Goal: Task Accomplishment & Management: Use online tool/utility

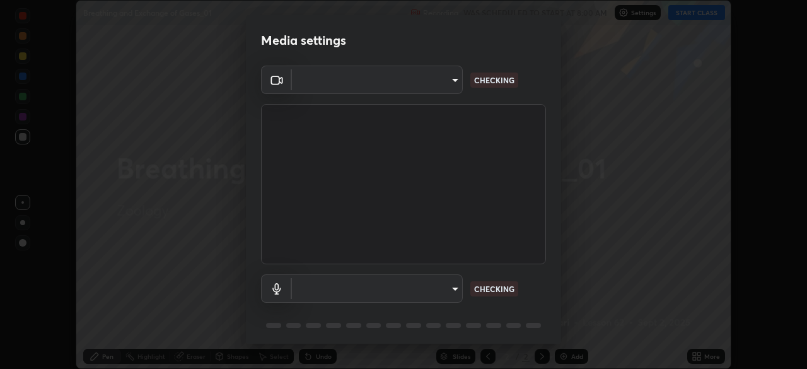
scroll to position [45, 0]
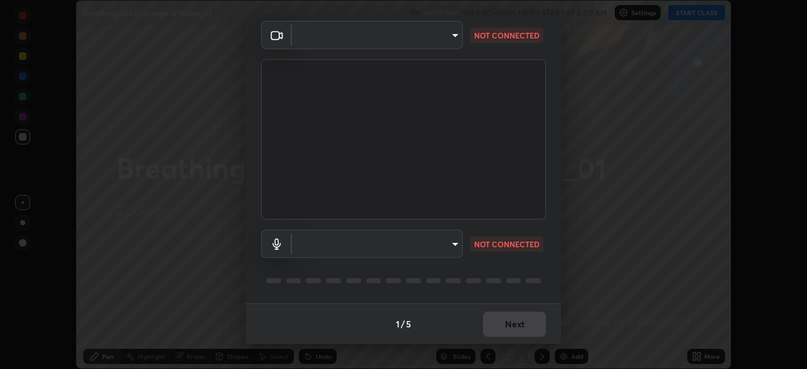
type input "f5ae6119dc4fab334a8cf66c369197aa9d1a3f6993b34b3aeb85a59339566d19"
type input "b6fc27b3cfd9b16c139071b3e43c8616f7c7432b4493bf15a59cfe2aa5dcb19a"
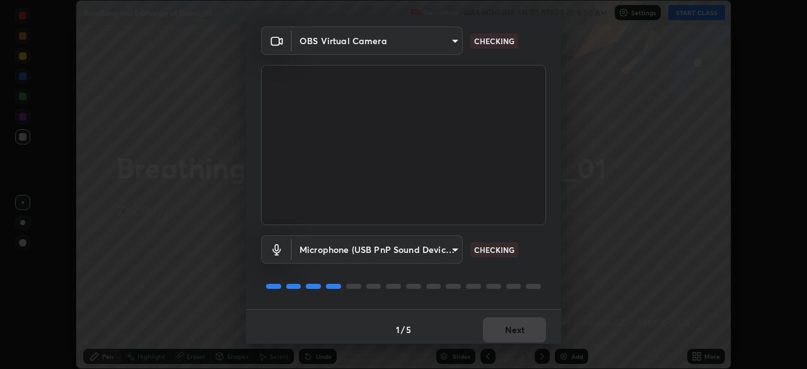
scroll to position [43, 0]
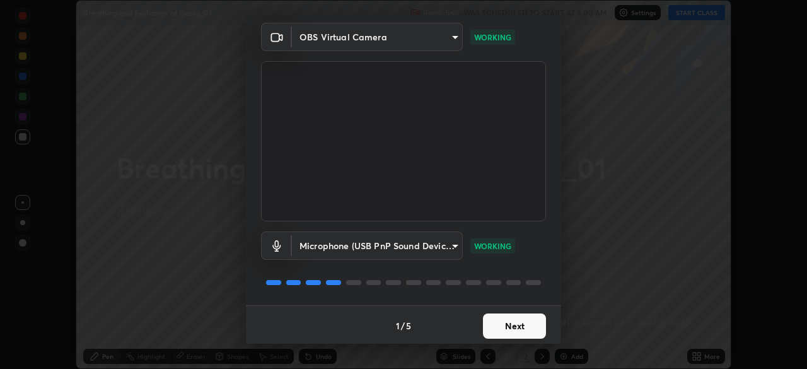
click at [511, 324] on button "Next" at bounding box center [514, 325] width 63 height 25
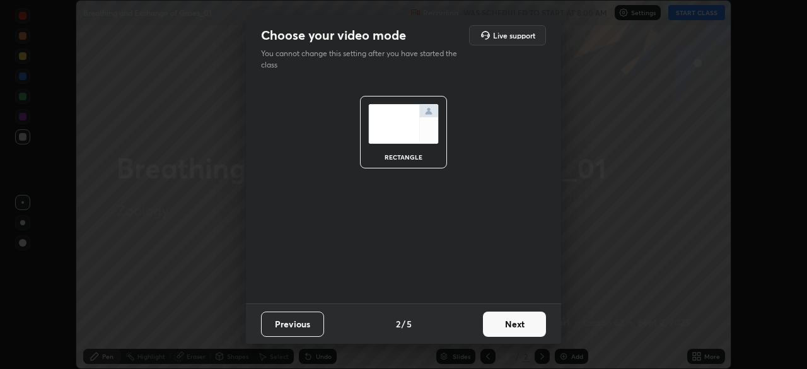
scroll to position [0, 0]
click at [507, 324] on button "Next" at bounding box center [514, 324] width 63 height 25
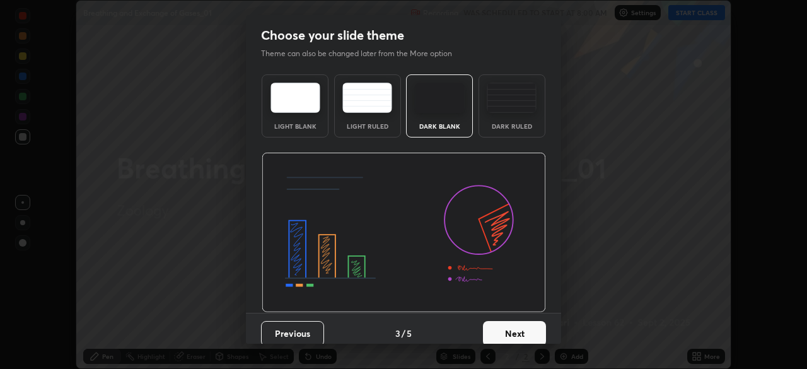
click at [525, 131] on div "Dark Ruled" at bounding box center [512, 105] width 67 height 63
click at [502, 335] on button "Next" at bounding box center [514, 333] width 63 height 25
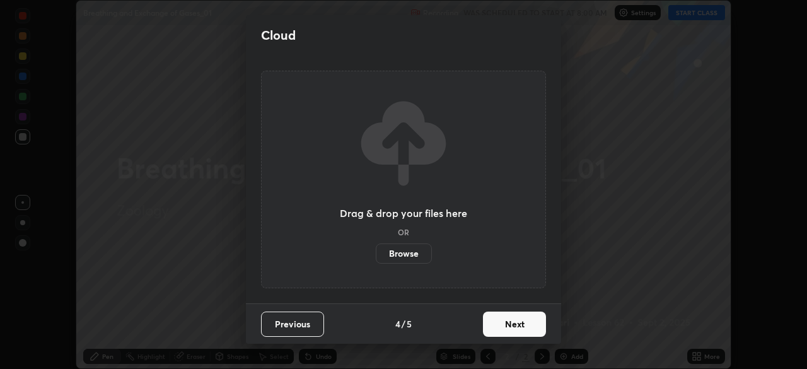
click at [503, 328] on button "Next" at bounding box center [514, 324] width 63 height 25
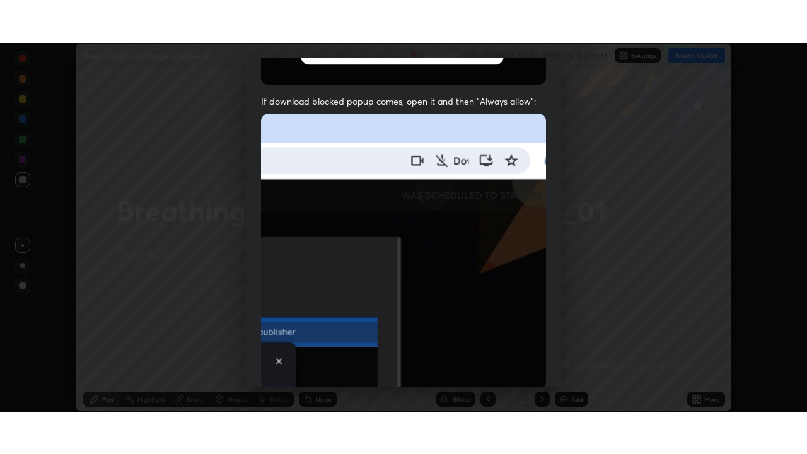
scroll to position [302, 0]
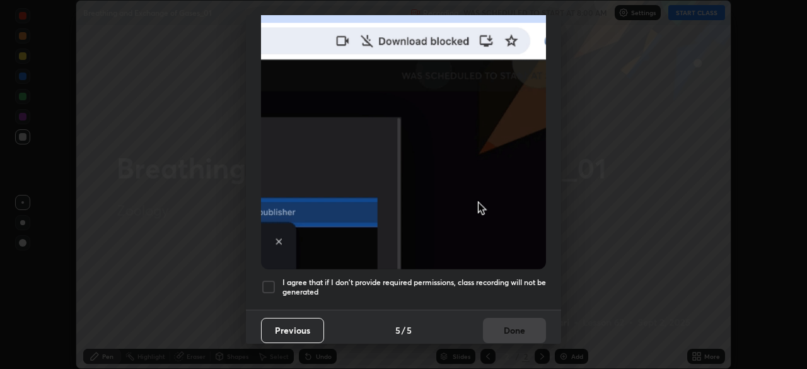
click at [271, 284] on div at bounding box center [268, 286] width 15 height 15
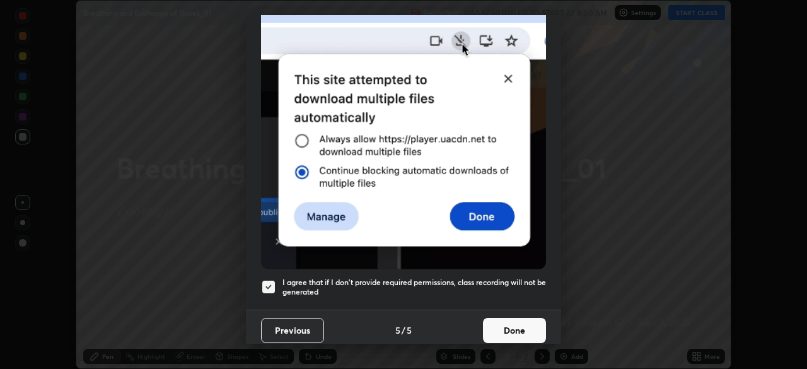
click at [512, 318] on button "Done" at bounding box center [514, 330] width 63 height 25
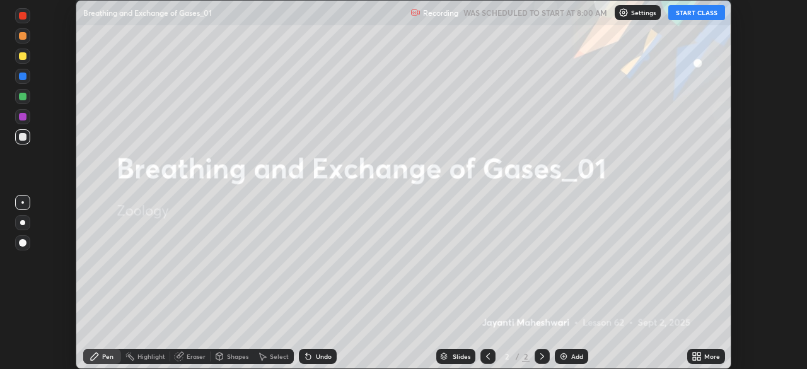
click at [703, 15] on button "START CLASS" at bounding box center [697, 12] width 57 height 15
click at [706, 354] on div "More" at bounding box center [713, 356] width 16 height 6
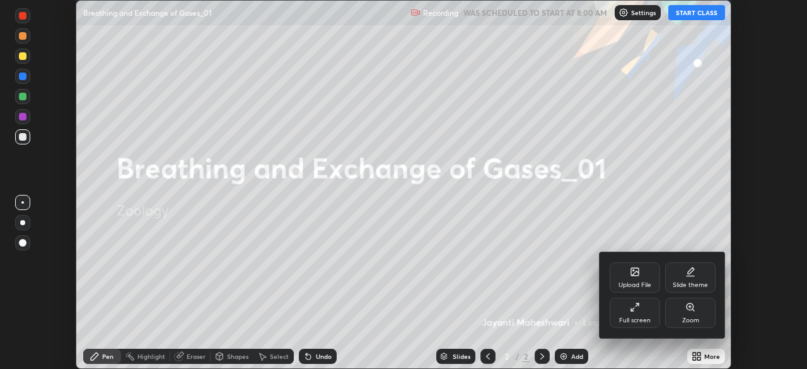
click at [642, 320] on div "Full screen" at bounding box center [635, 320] width 32 height 6
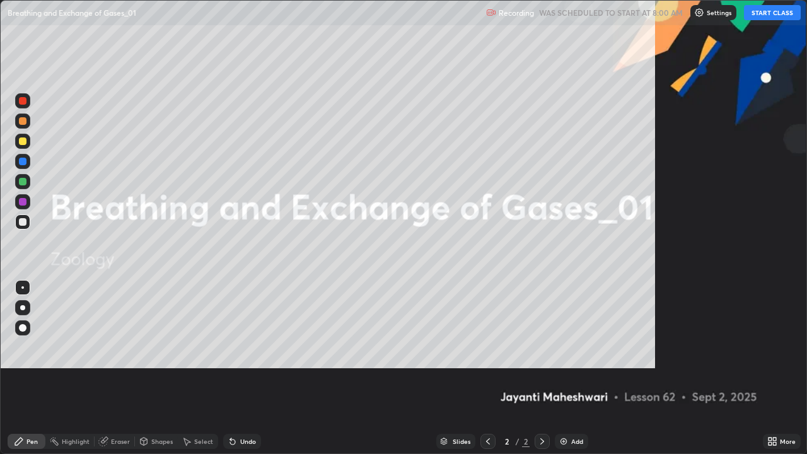
scroll to position [454, 807]
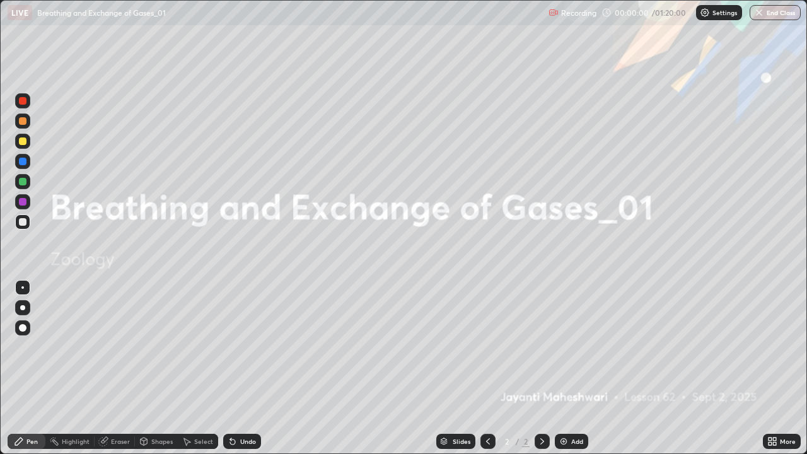
click at [577, 368] on div "Add" at bounding box center [577, 441] width 12 height 6
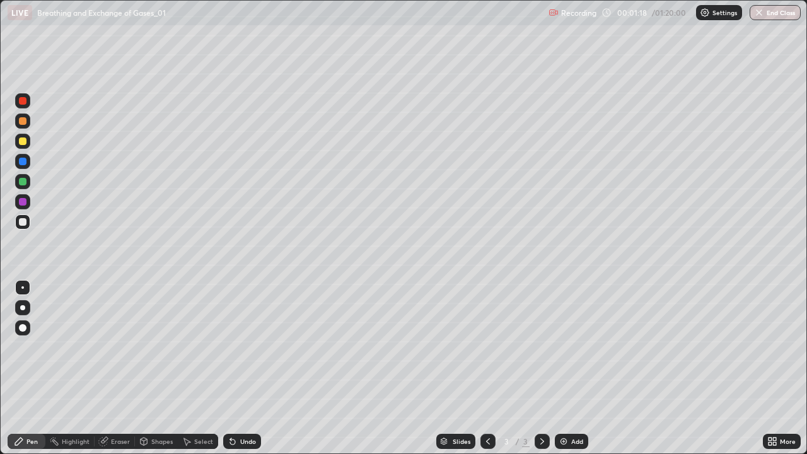
click at [23, 308] on div at bounding box center [22, 307] width 5 height 5
click at [22, 142] on div at bounding box center [23, 142] width 8 height 8
click at [24, 182] on div at bounding box center [23, 182] width 8 height 8
click at [155, 368] on div "Shapes" at bounding box center [161, 441] width 21 height 6
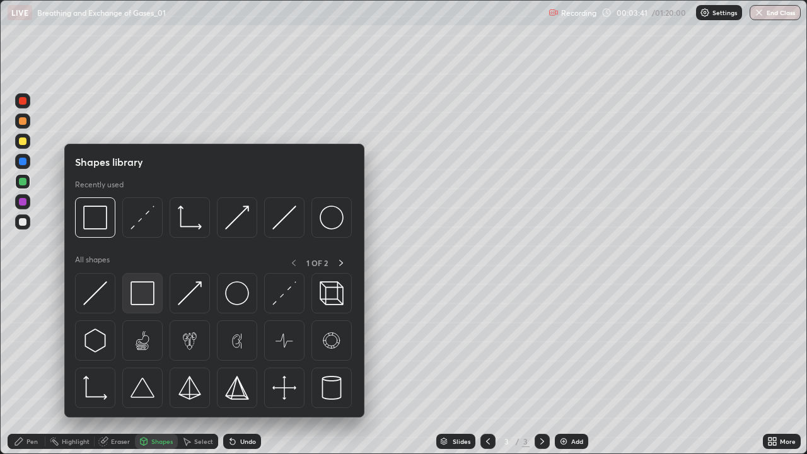
click at [143, 296] on img at bounding box center [143, 293] width 24 height 24
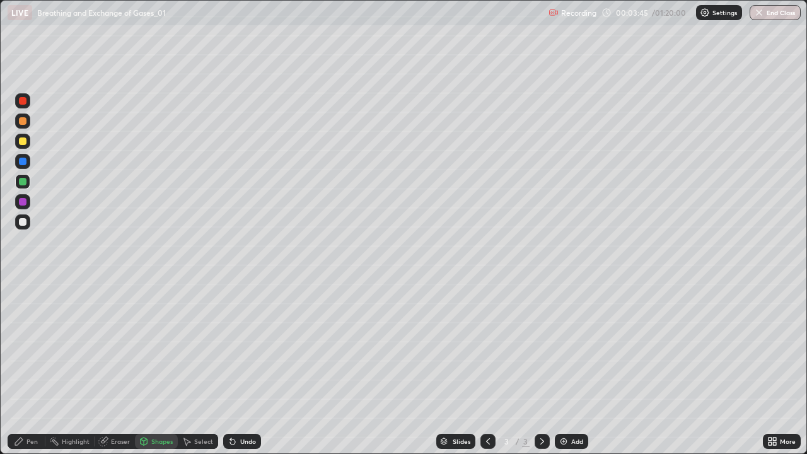
click at [28, 221] on div at bounding box center [22, 221] width 15 height 15
click at [13, 368] on div "Pen" at bounding box center [27, 441] width 38 height 15
click at [21, 144] on div at bounding box center [23, 142] width 8 height 8
click at [26, 160] on div at bounding box center [23, 162] width 8 height 8
click at [573, 368] on div "Add" at bounding box center [577, 441] width 12 height 6
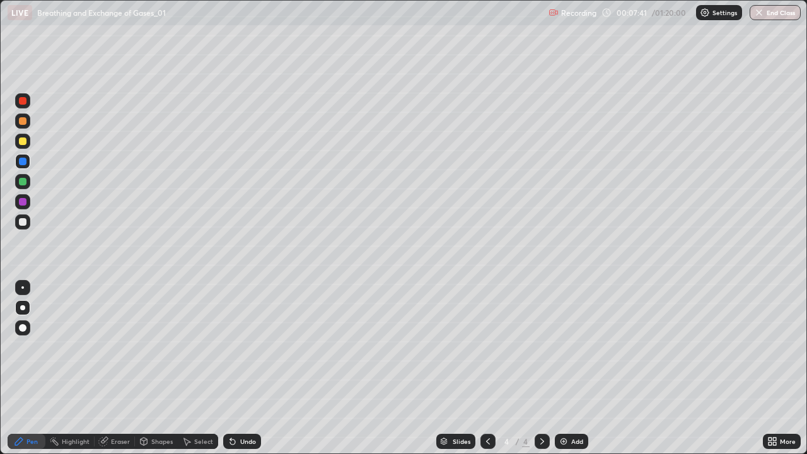
click at [119, 368] on div "Eraser" at bounding box center [120, 441] width 19 height 6
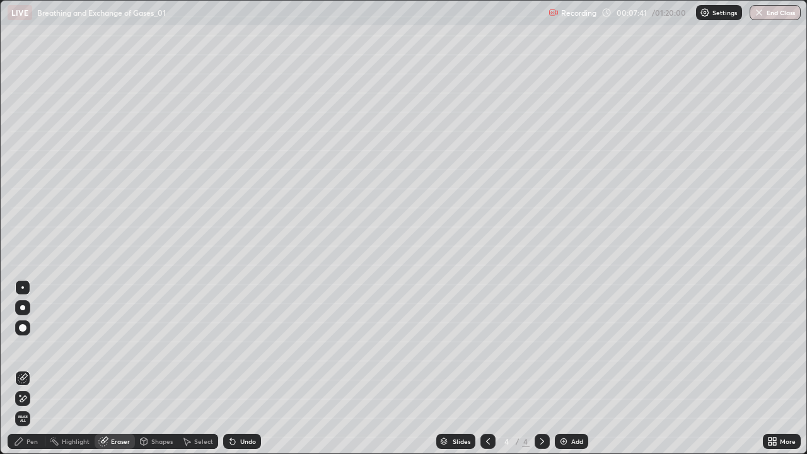
click at [149, 368] on div "Shapes" at bounding box center [156, 441] width 43 height 15
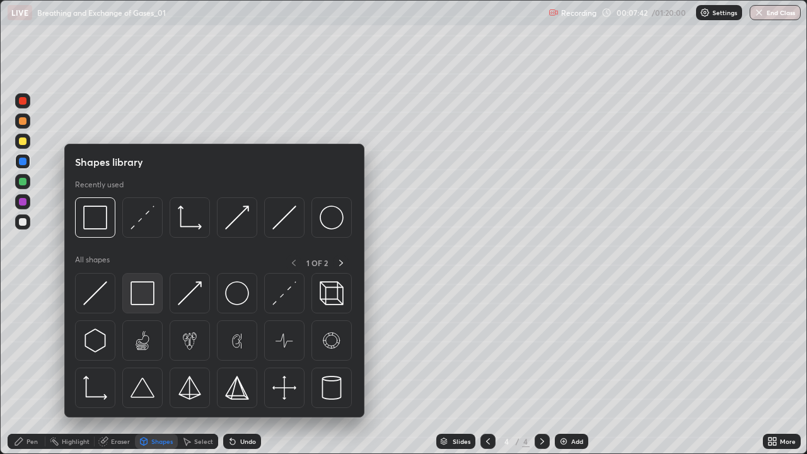
click at [144, 293] on img at bounding box center [143, 293] width 24 height 24
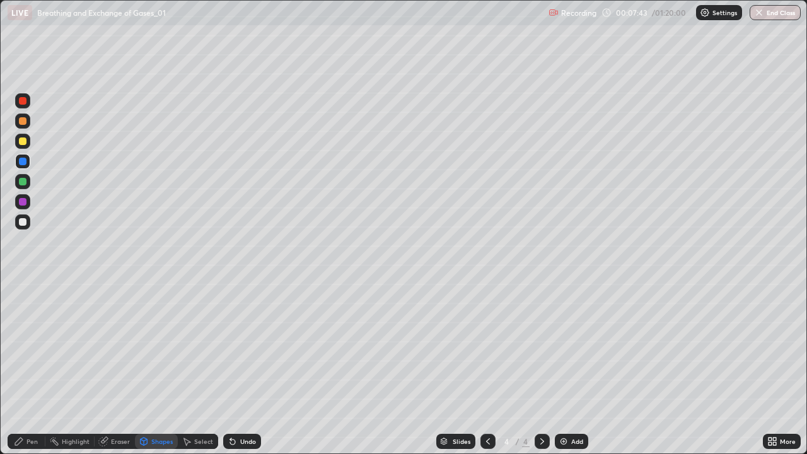
click at [25, 224] on div at bounding box center [23, 222] width 8 height 8
click at [22, 144] on div at bounding box center [23, 142] width 8 height 8
click at [26, 368] on div "Pen" at bounding box center [27, 441] width 38 height 15
click at [18, 228] on div at bounding box center [22, 221] width 15 height 15
click at [20, 181] on div at bounding box center [23, 182] width 8 height 8
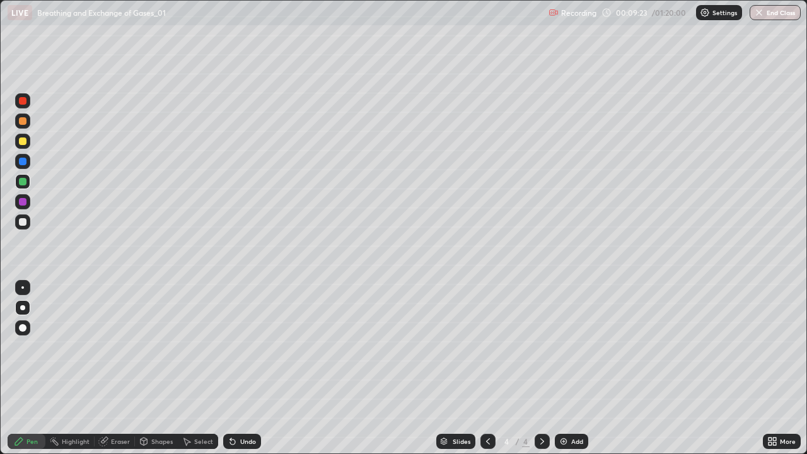
click at [28, 141] on div at bounding box center [22, 141] width 15 height 15
click at [23, 182] on div at bounding box center [23, 182] width 8 height 8
click at [566, 368] on img at bounding box center [564, 441] width 10 height 10
click at [25, 223] on div at bounding box center [23, 222] width 8 height 8
click at [23, 189] on div at bounding box center [22, 181] width 15 height 15
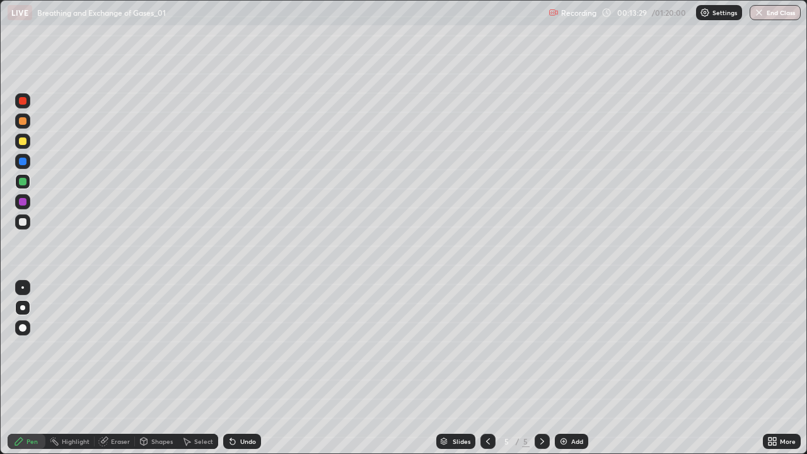
click at [23, 223] on div at bounding box center [23, 222] width 8 height 8
click at [23, 102] on div at bounding box center [23, 101] width 8 height 8
click at [22, 220] on div at bounding box center [23, 222] width 8 height 8
click at [23, 182] on div at bounding box center [23, 182] width 8 height 8
click at [108, 368] on icon at bounding box center [103, 441] width 10 height 10
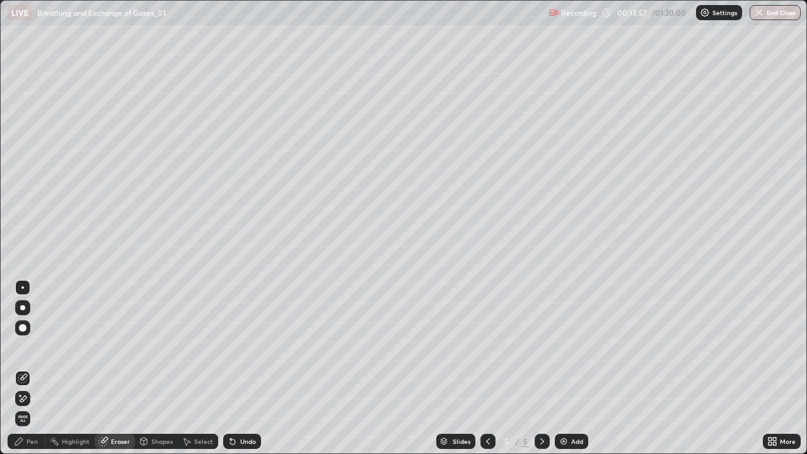
click at [26, 368] on icon at bounding box center [23, 399] width 10 height 11
click at [16, 368] on div "Pen" at bounding box center [27, 441] width 38 height 15
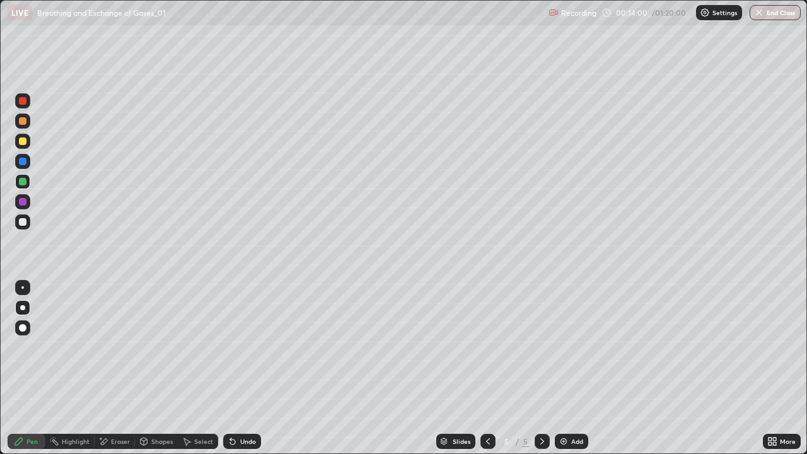
click at [23, 221] on div at bounding box center [23, 222] width 8 height 8
click at [23, 102] on div at bounding box center [23, 101] width 8 height 8
click at [23, 144] on div at bounding box center [23, 142] width 8 height 8
click at [21, 101] on div at bounding box center [23, 101] width 8 height 8
click at [28, 222] on div at bounding box center [22, 221] width 15 height 15
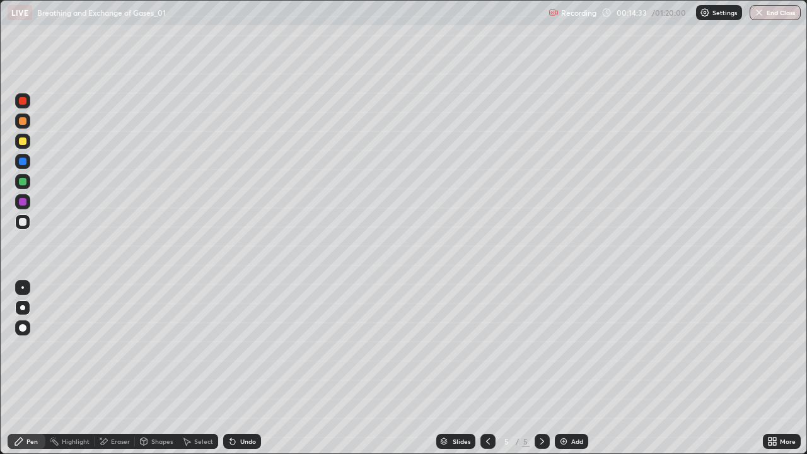
click at [27, 103] on div at bounding box center [22, 100] width 15 height 15
click at [27, 182] on div at bounding box center [22, 181] width 15 height 15
click at [25, 225] on div at bounding box center [23, 222] width 8 height 8
click at [27, 182] on div at bounding box center [22, 181] width 15 height 15
click at [27, 207] on div at bounding box center [22, 201] width 15 height 15
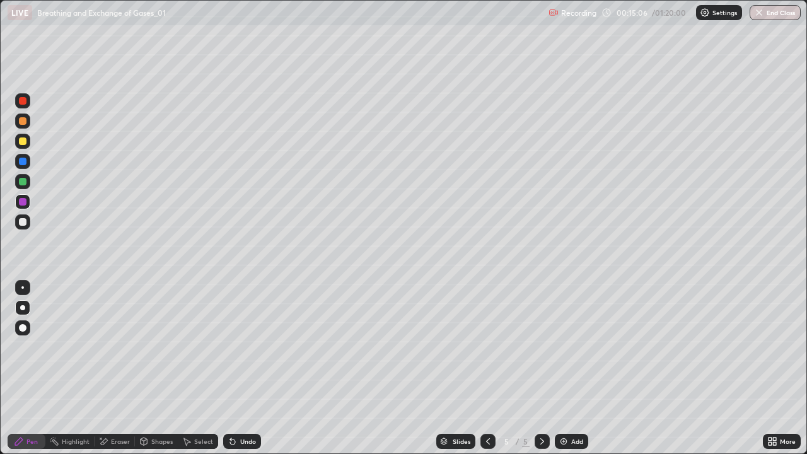
click at [27, 220] on div at bounding box center [22, 221] width 15 height 15
click at [24, 181] on div at bounding box center [23, 182] width 8 height 8
click at [485, 368] on icon at bounding box center [488, 441] width 10 height 10
click at [541, 368] on icon at bounding box center [542, 441] width 10 height 10
click at [566, 368] on img at bounding box center [564, 441] width 10 height 10
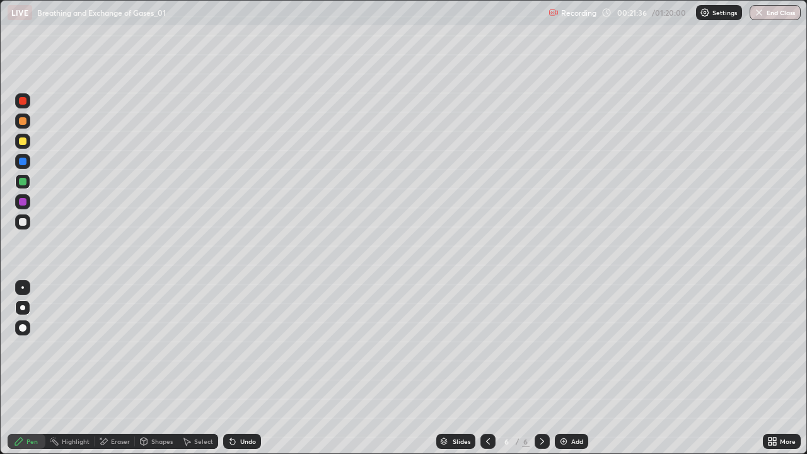
click at [22, 220] on div at bounding box center [23, 222] width 8 height 8
click at [21, 141] on div at bounding box center [23, 142] width 8 height 8
click at [487, 368] on icon at bounding box center [488, 441] width 10 height 10
click at [488, 368] on icon at bounding box center [488, 441] width 10 height 10
click at [485, 368] on icon at bounding box center [488, 441] width 10 height 10
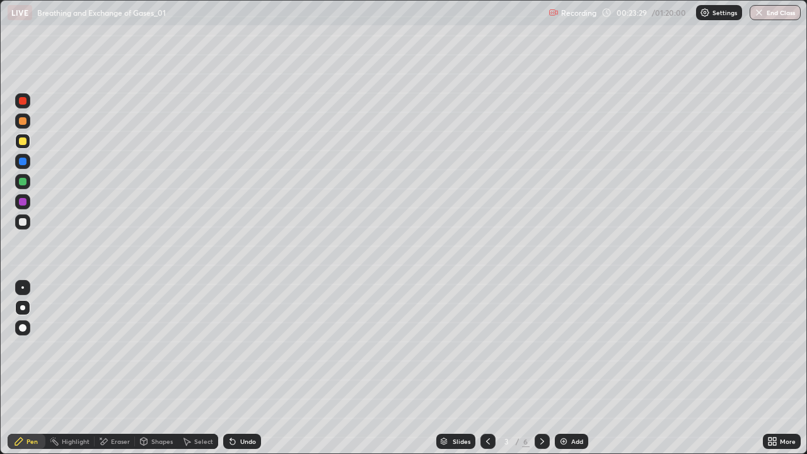
click at [21, 167] on div at bounding box center [22, 161] width 15 height 15
click at [20, 221] on div at bounding box center [23, 222] width 8 height 8
click at [26, 124] on div at bounding box center [22, 121] width 15 height 15
click at [542, 368] on icon at bounding box center [542, 441] width 10 height 10
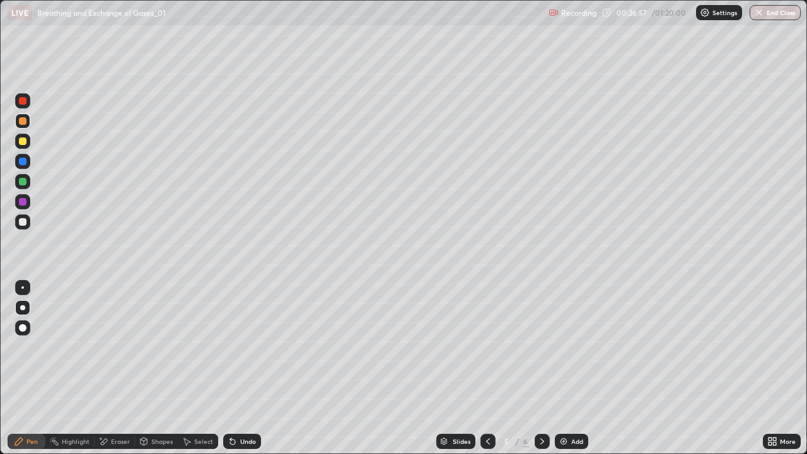
click at [544, 368] on div at bounding box center [542, 441] width 15 height 15
click at [21, 182] on div at bounding box center [23, 182] width 8 height 8
click at [25, 144] on div at bounding box center [22, 141] width 15 height 15
click at [235, 368] on icon at bounding box center [233, 441] width 10 height 10
click at [26, 223] on div at bounding box center [22, 221] width 15 height 15
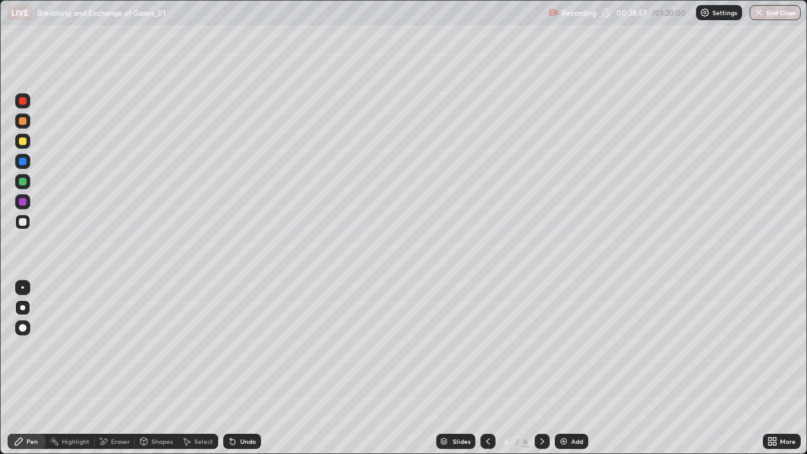
click at [245, 368] on div "Undo" at bounding box center [248, 441] width 16 height 6
click at [246, 368] on div "Undo" at bounding box center [248, 441] width 16 height 6
click at [484, 368] on icon at bounding box center [488, 441] width 10 height 10
click at [143, 368] on icon at bounding box center [144, 441] width 7 height 2
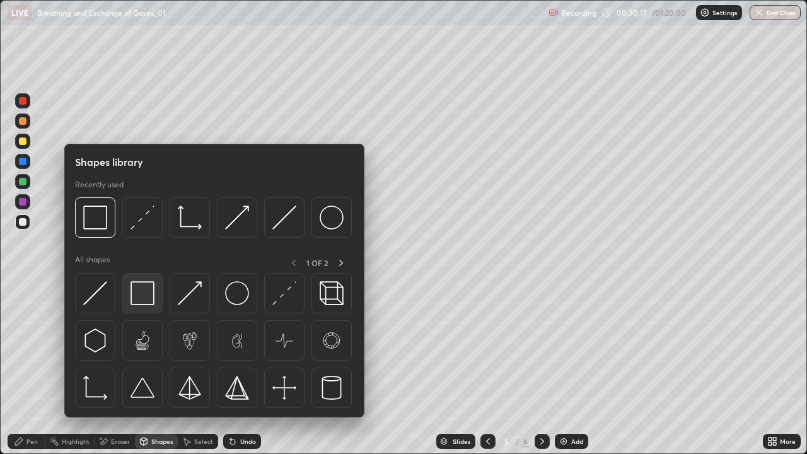
click at [140, 291] on img at bounding box center [143, 293] width 24 height 24
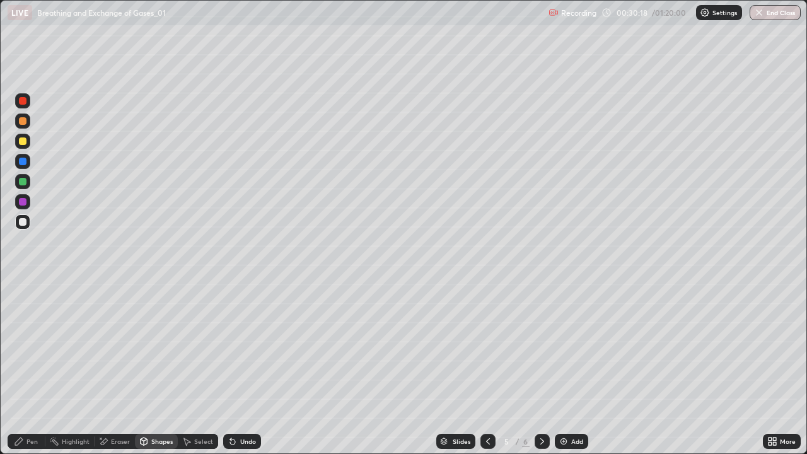
click at [20, 205] on div at bounding box center [23, 202] width 8 height 8
click at [539, 368] on icon at bounding box center [542, 441] width 10 height 10
click at [506, 368] on div "6" at bounding box center [507, 442] width 13 height 8
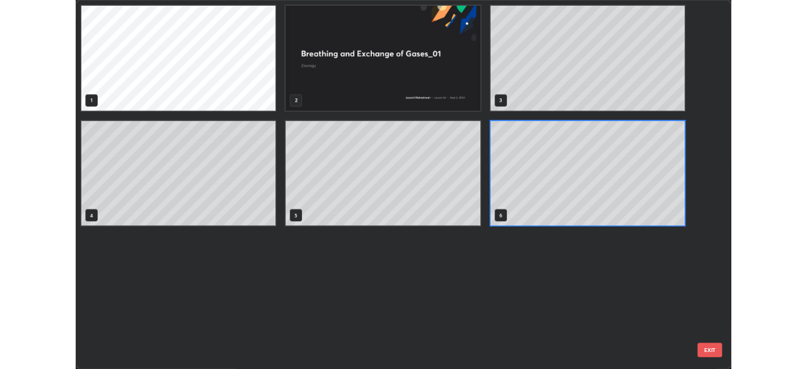
scroll to position [449, 800]
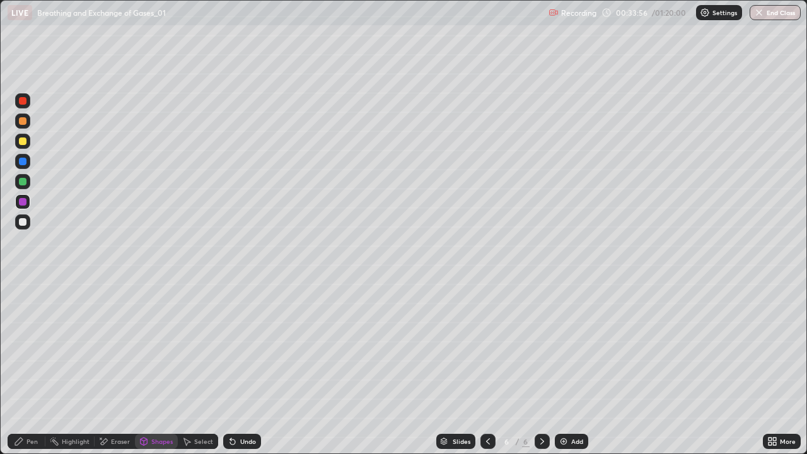
click at [575, 368] on div "Add" at bounding box center [577, 441] width 12 height 6
click at [27, 220] on div at bounding box center [22, 221] width 15 height 15
click at [149, 368] on div "Shapes" at bounding box center [156, 441] width 43 height 15
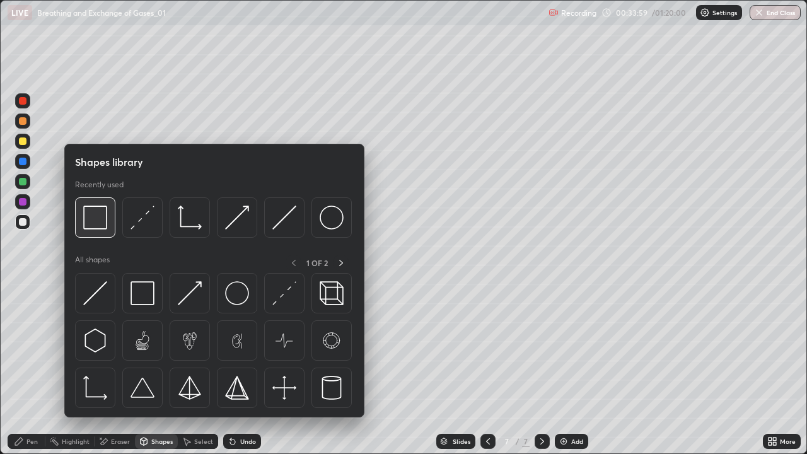
click at [102, 222] on img at bounding box center [95, 218] width 24 height 24
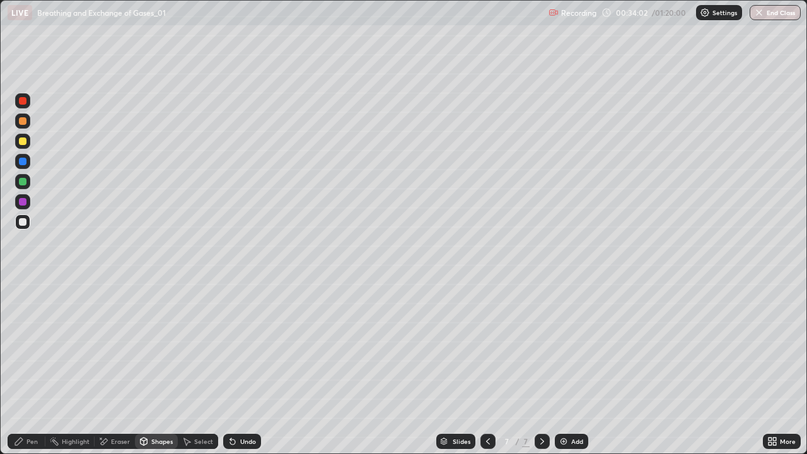
click at [25, 144] on div at bounding box center [23, 142] width 8 height 8
click at [26, 368] on div "Pen" at bounding box center [27, 441] width 38 height 15
click at [18, 223] on div at bounding box center [22, 221] width 15 height 15
click at [573, 368] on div "Add" at bounding box center [577, 441] width 12 height 6
click at [486, 368] on icon at bounding box center [488, 441] width 10 height 10
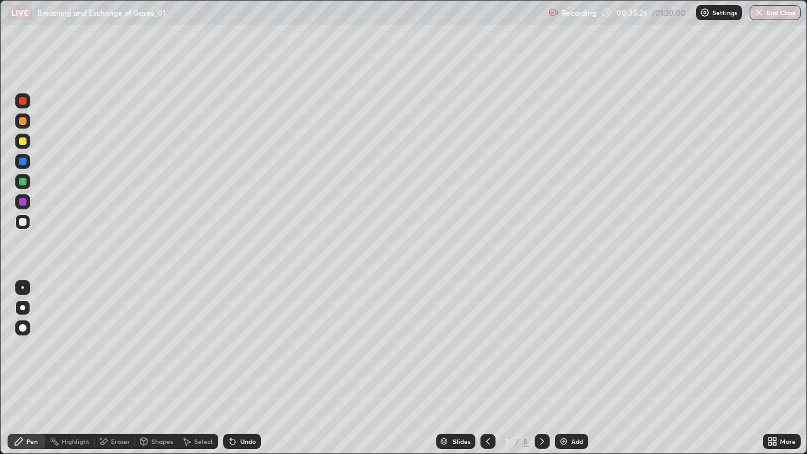
click at [153, 368] on div "Shapes" at bounding box center [161, 441] width 21 height 6
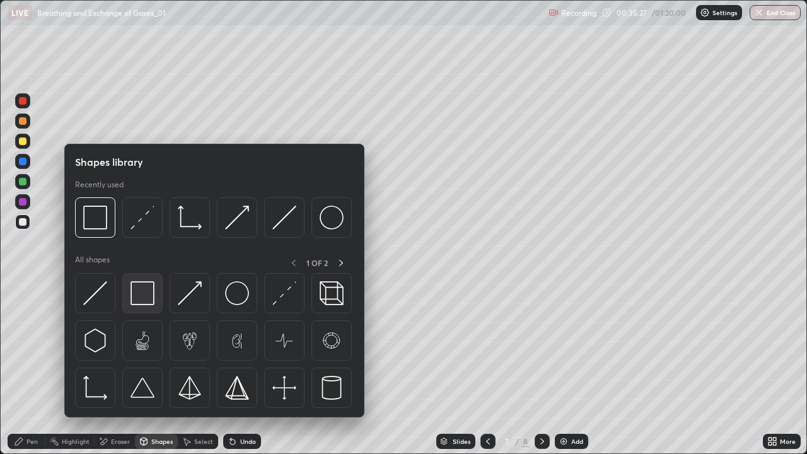
click at [141, 291] on img at bounding box center [143, 293] width 24 height 24
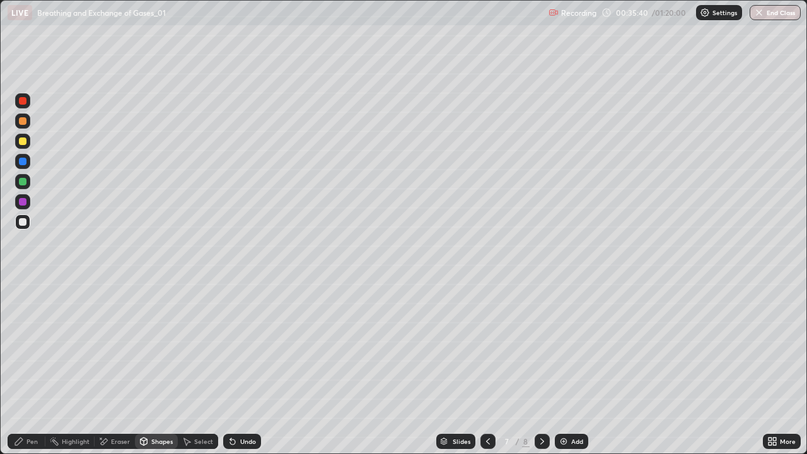
click at [17, 185] on div at bounding box center [22, 181] width 15 height 15
click at [16, 368] on icon at bounding box center [19, 442] width 8 height 8
click at [22, 224] on div at bounding box center [23, 222] width 8 height 8
click at [18, 146] on div at bounding box center [22, 141] width 15 height 15
click at [235, 368] on icon at bounding box center [233, 441] width 10 height 10
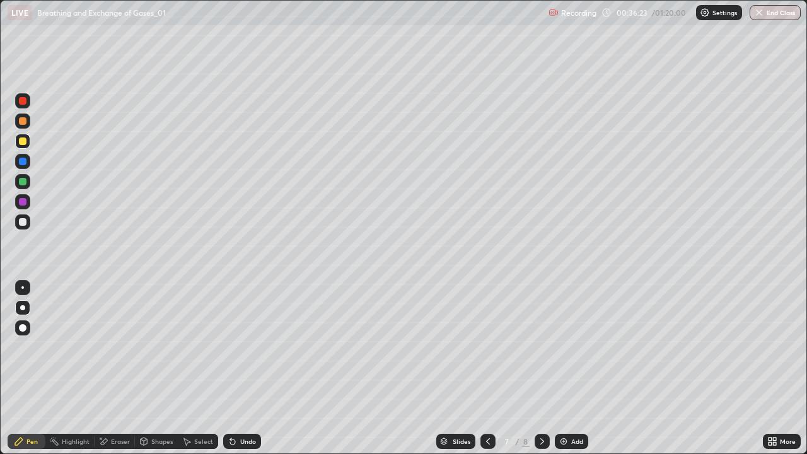
click at [246, 368] on div "Undo" at bounding box center [242, 441] width 38 height 15
click at [240, 368] on div "Undo" at bounding box center [242, 441] width 38 height 15
click at [20, 227] on div at bounding box center [22, 221] width 15 height 15
click at [20, 144] on div at bounding box center [22, 141] width 15 height 15
click at [21, 223] on div at bounding box center [23, 222] width 8 height 8
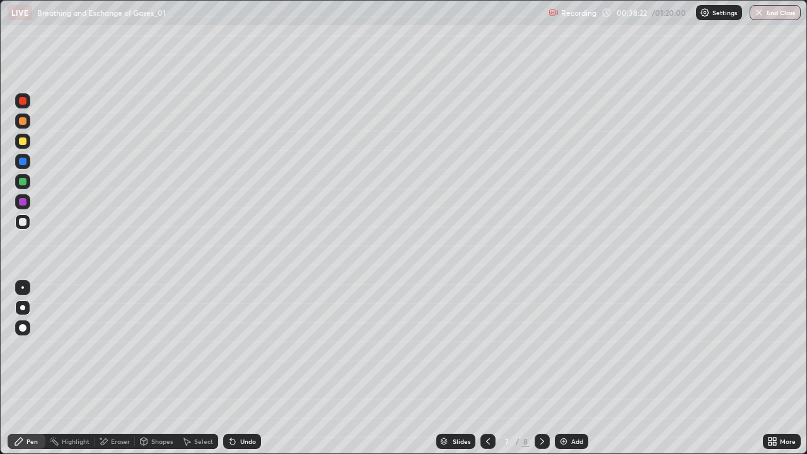
click at [21, 124] on div at bounding box center [23, 121] width 8 height 8
click at [18, 221] on div at bounding box center [22, 221] width 15 height 15
click at [248, 368] on div "Undo" at bounding box center [248, 441] width 16 height 6
click at [251, 368] on div "Undo" at bounding box center [248, 441] width 16 height 6
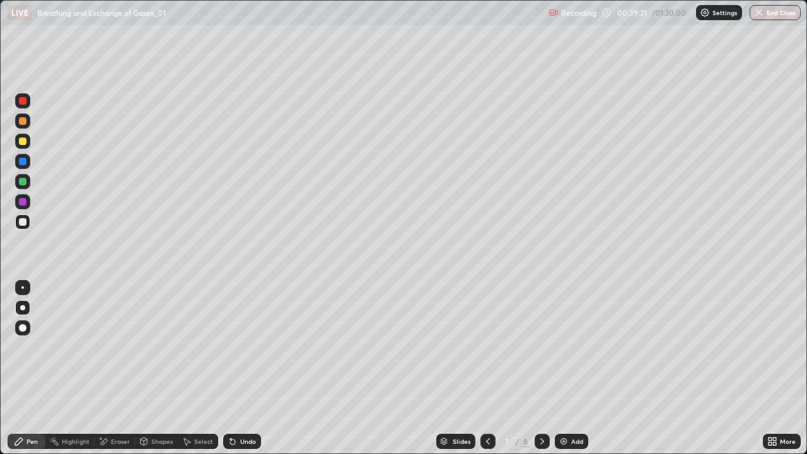
click at [250, 368] on div "Undo" at bounding box center [242, 441] width 38 height 15
click at [187, 368] on icon at bounding box center [187, 441] width 10 height 10
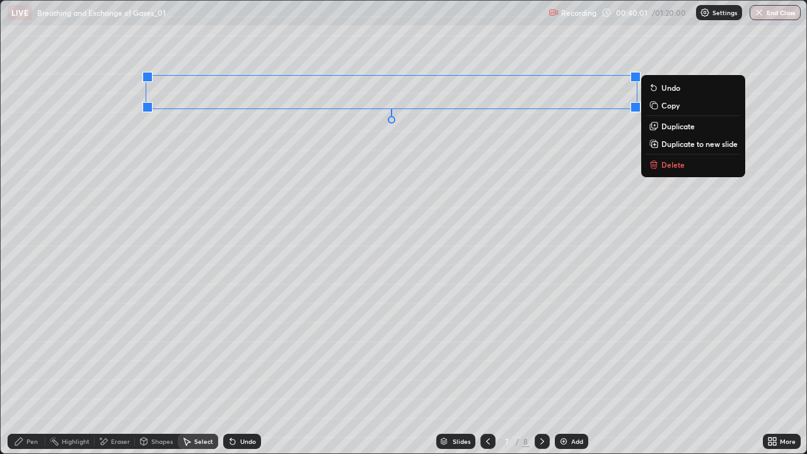
click at [23, 368] on icon at bounding box center [19, 441] width 10 height 10
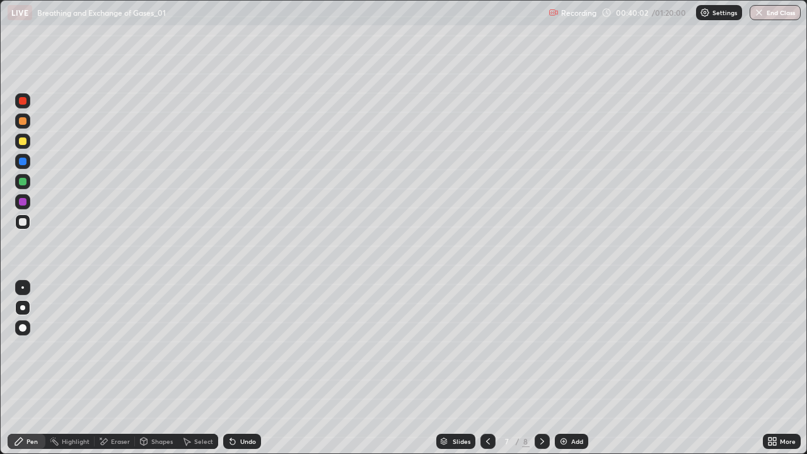
click at [22, 143] on div at bounding box center [23, 142] width 8 height 8
click at [24, 223] on div at bounding box center [23, 222] width 8 height 8
click at [23, 187] on div at bounding box center [22, 181] width 15 height 15
click at [17, 144] on div at bounding box center [22, 141] width 15 height 15
click at [23, 168] on div at bounding box center [22, 161] width 15 height 15
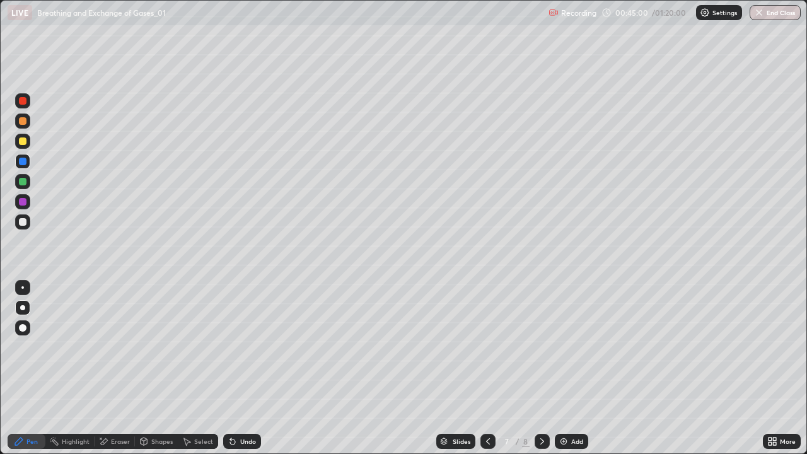
click at [20, 182] on div at bounding box center [23, 182] width 8 height 8
click at [492, 368] on div at bounding box center [488, 441] width 15 height 25
click at [487, 368] on icon at bounding box center [488, 441] width 10 height 10
click at [539, 368] on icon at bounding box center [542, 441] width 10 height 10
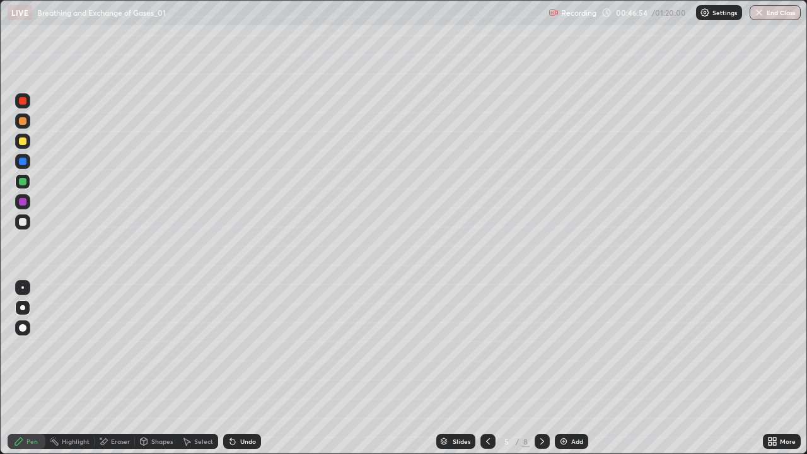
click at [539, 368] on icon at bounding box center [542, 441] width 10 height 10
click at [541, 368] on icon at bounding box center [542, 441] width 10 height 10
click at [572, 368] on div "Add" at bounding box center [577, 441] width 12 height 6
click at [21, 218] on div at bounding box center [22, 221] width 15 height 15
click at [25, 182] on div at bounding box center [23, 182] width 8 height 8
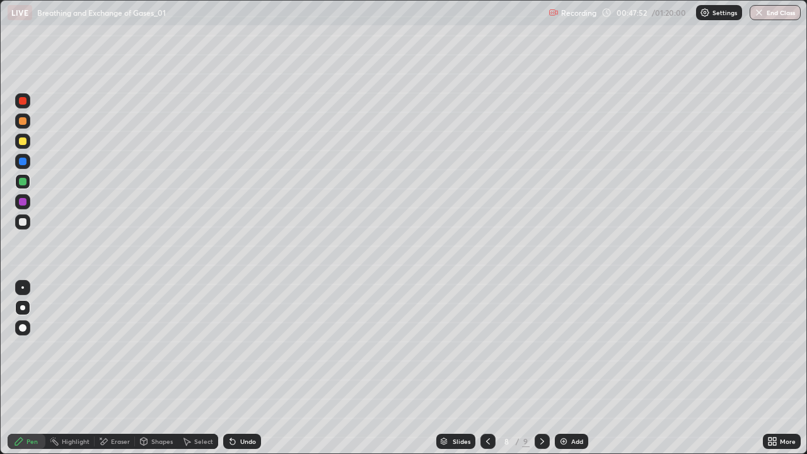
click at [22, 223] on div at bounding box center [23, 222] width 8 height 8
click at [113, 368] on div "Eraser" at bounding box center [120, 441] width 19 height 6
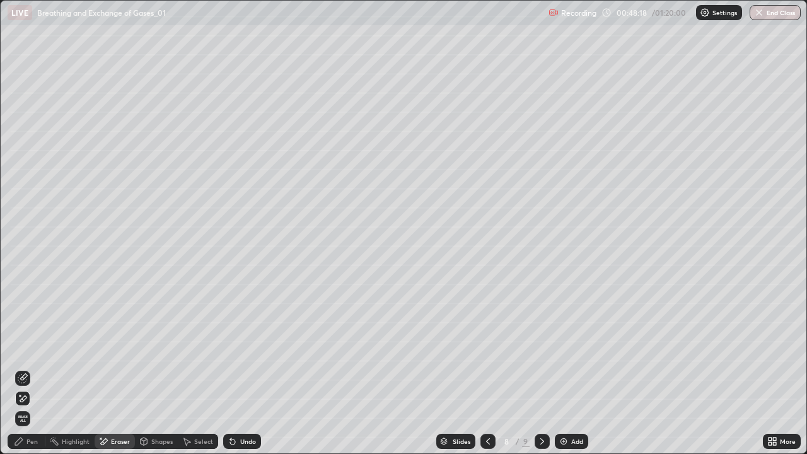
click at [25, 368] on icon at bounding box center [23, 378] width 10 height 10
click at [20, 368] on div "Pen" at bounding box center [27, 441] width 38 height 15
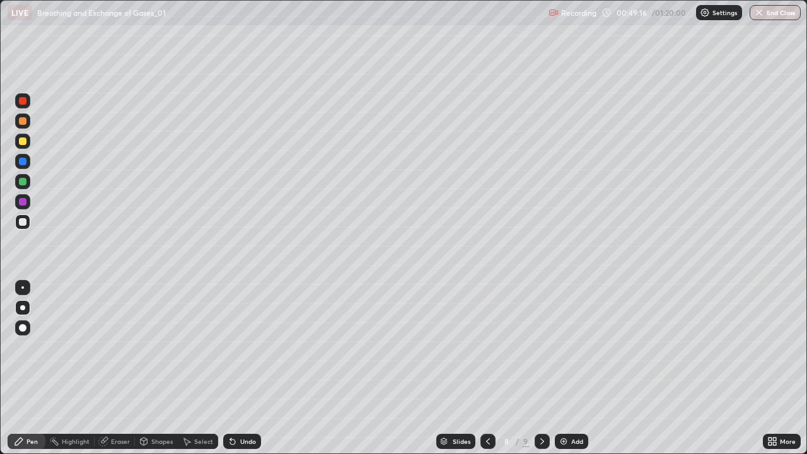
click at [28, 145] on div at bounding box center [22, 141] width 15 height 15
click at [20, 221] on div at bounding box center [23, 222] width 8 height 8
click at [26, 142] on div at bounding box center [23, 142] width 8 height 8
click at [21, 222] on div at bounding box center [23, 222] width 8 height 8
click at [24, 148] on div at bounding box center [22, 141] width 15 height 15
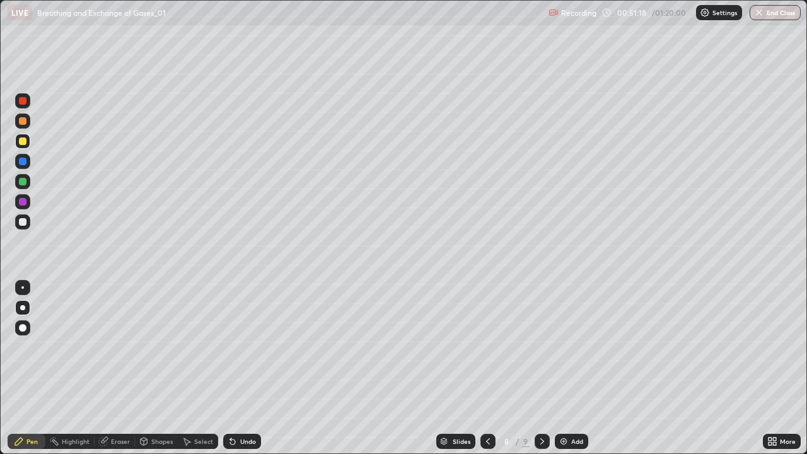
click at [241, 368] on div "Undo" at bounding box center [248, 441] width 16 height 6
click at [23, 223] on div at bounding box center [23, 222] width 8 height 8
click at [16, 223] on div at bounding box center [22, 221] width 15 height 15
click at [20, 180] on div at bounding box center [23, 182] width 8 height 8
click at [565, 368] on div "Add" at bounding box center [571, 441] width 33 height 15
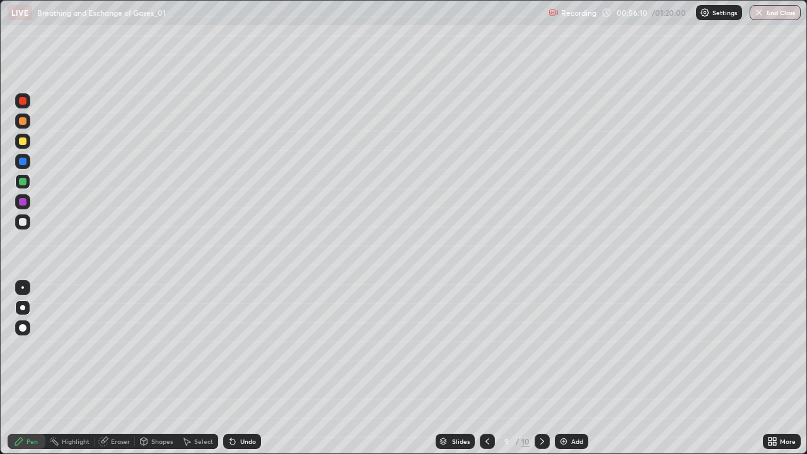
click at [23, 222] on div at bounding box center [23, 222] width 8 height 8
click at [103, 368] on icon at bounding box center [103, 442] width 8 height 8
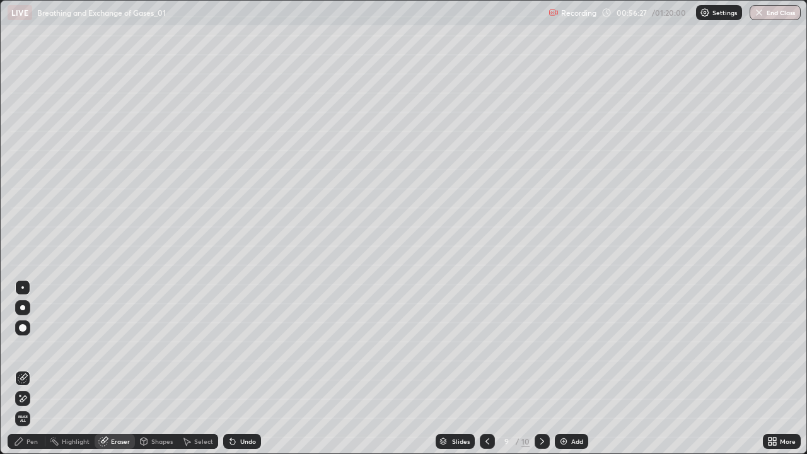
click at [26, 368] on div "Pen" at bounding box center [31, 441] width 11 height 6
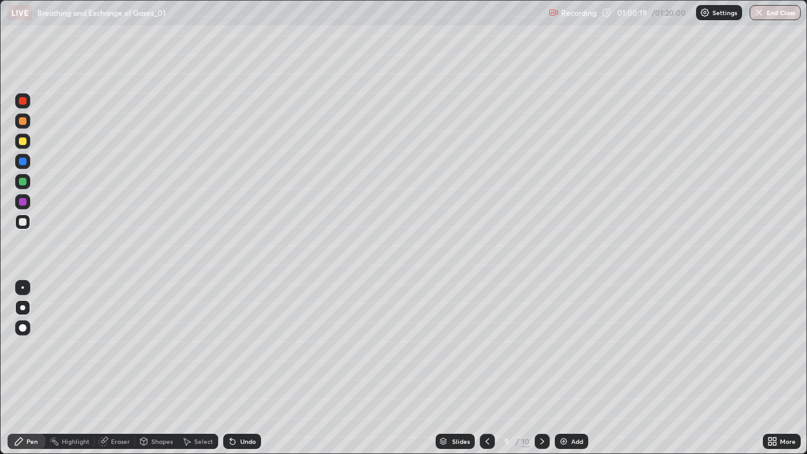
click at [24, 144] on div at bounding box center [23, 142] width 8 height 8
click at [109, 368] on div "Eraser" at bounding box center [115, 441] width 40 height 15
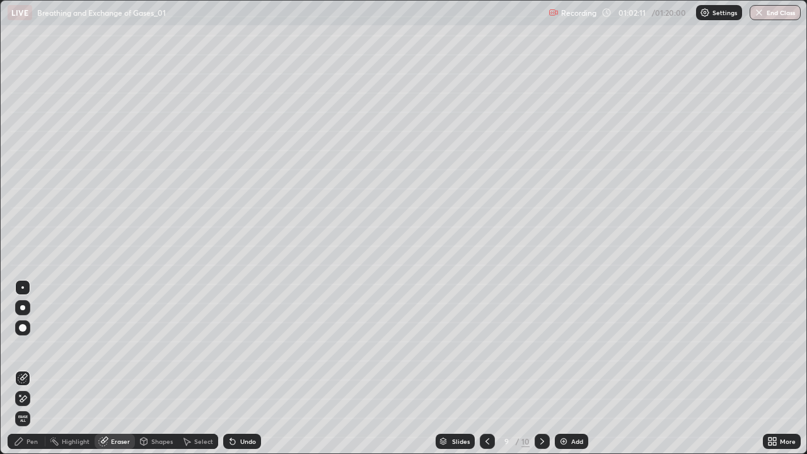
click at [26, 368] on div at bounding box center [22, 398] width 15 height 15
click at [18, 368] on icon at bounding box center [19, 442] width 8 height 8
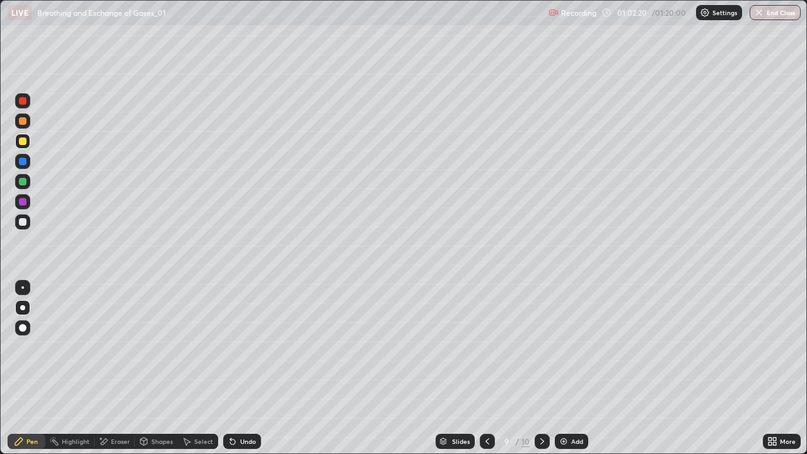
click at [22, 184] on div at bounding box center [23, 182] width 8 height 8
click at [108, 368] on div "Eraser" at bounding box center [115, 441] width 40 height 15
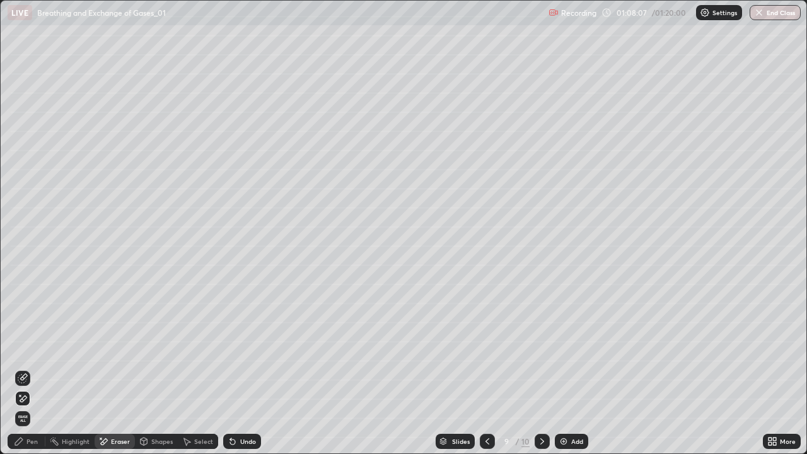
click at [21, 368] on icon at bounding box center [19, 442] width 8 height 8
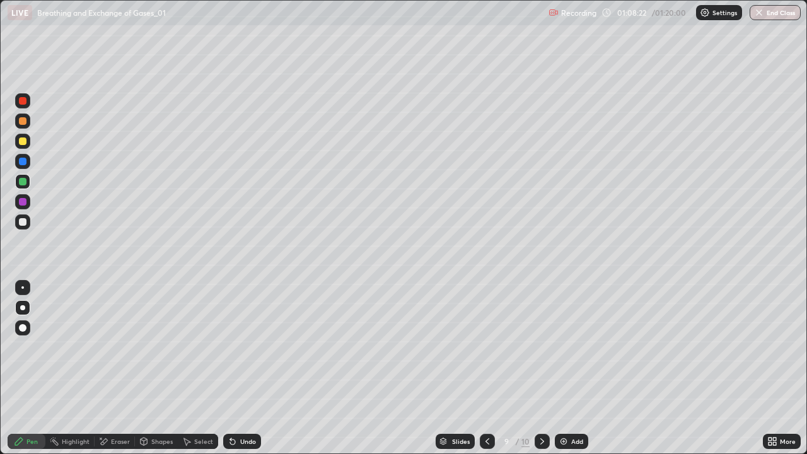
click at [484, 368] on icon at bounding box center [488, 441] width 10 height 10
click at [547, 368] on div at bounding box center [542, 441] width 15 height 15
click at [23, 223] on div at bounding box center [23, 222] width 8 height 8
click at [237, 368] on div "Undo" at bounding box center [242, 441] width 38 height 15
click at [21, 187] on div at bounding box center [22, 181] width 15 height 15
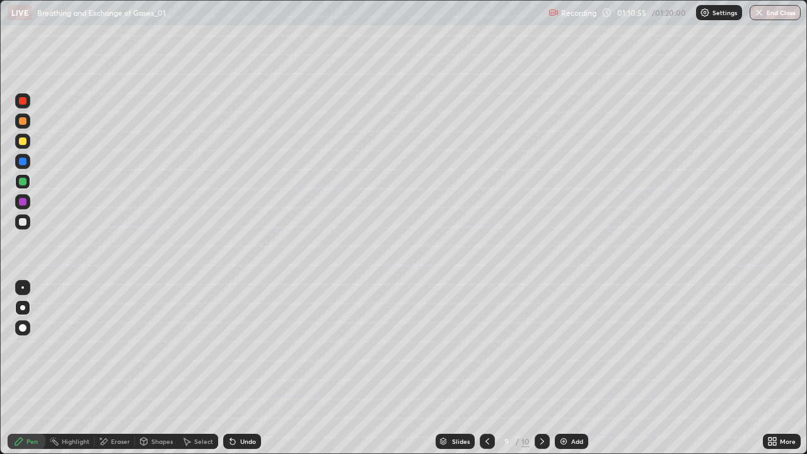
click at [26, 227] on div at bounding box center [22, 221] width 15 height 15
click at [23, 182] on div at bounding box center [23, 182] width 8 height 8
click at [16, 218] on div at bounding box center [22, 221] width 15 height 15
click at [24, 187] on div at bounding box center [22, 181] width 15 height 15
click at [241, 368] on div "Undo" at bounding box center [248, 441] width 16 height 6
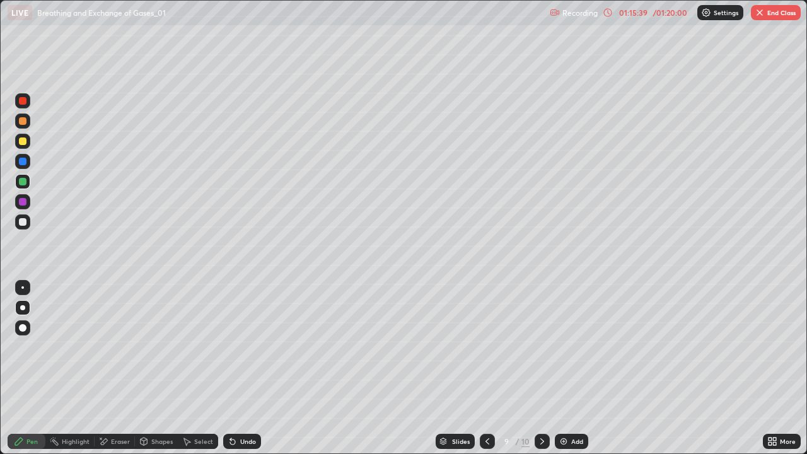
click at [240, 368] on div "Undo" at bounding box center [248, 441] width 16 height 6
click at [237, 368] on div "Undo" at bounding box center [242, 441] width 38 height 15
click at [235, 368] on icon at bounding box center [233, 441] width 10 height 10
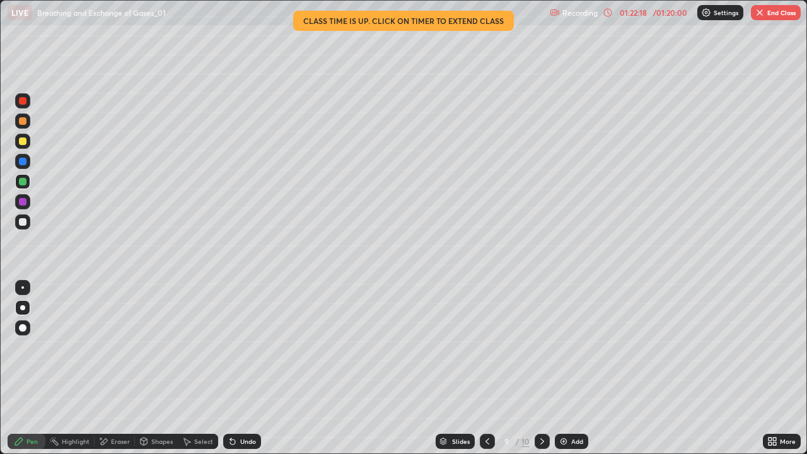
click at [485, 368] on icon at bounding box center [488, 441] width 10 height 10
click at [488, 368] on icon at bounding box center [488, 441] width 10 height 10
click at [486, 368] on icon at bounding box center [488, 441] width 10 height 10
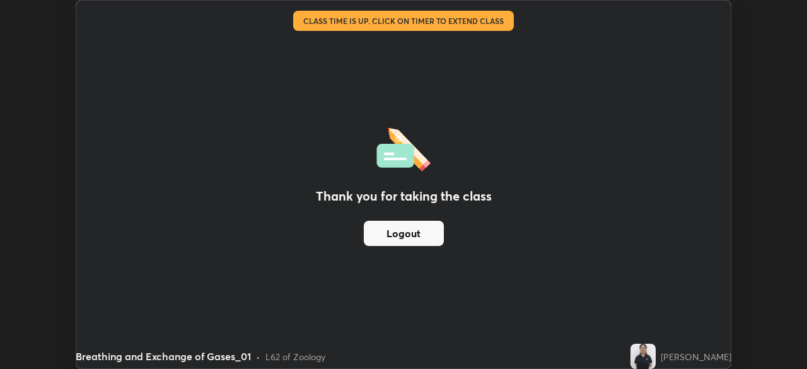
scroll to position [62709, 62271]
